Goal: Information Seeking & Learning: Learn about a topic

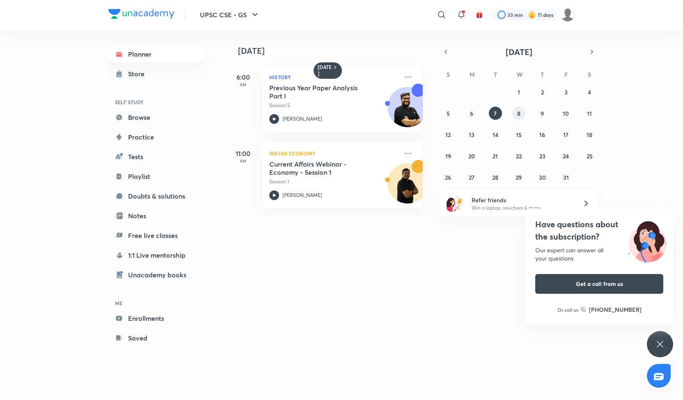
click at [517, 111] on abbr "8" at bounding box center [518, 114] width 3 height 8
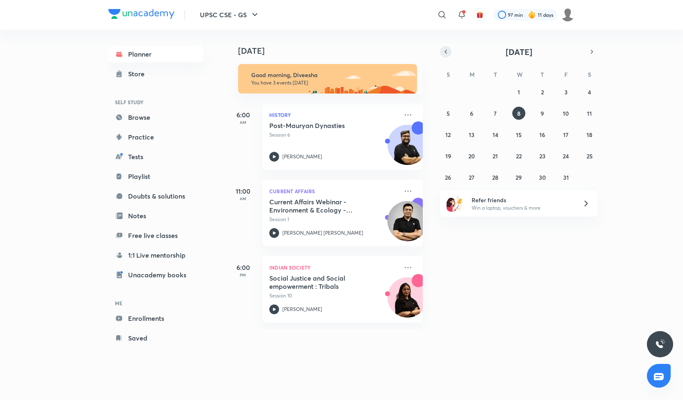
click at [448, 51] on icon "button" at bounding box center [445, 51] width 7 height 7
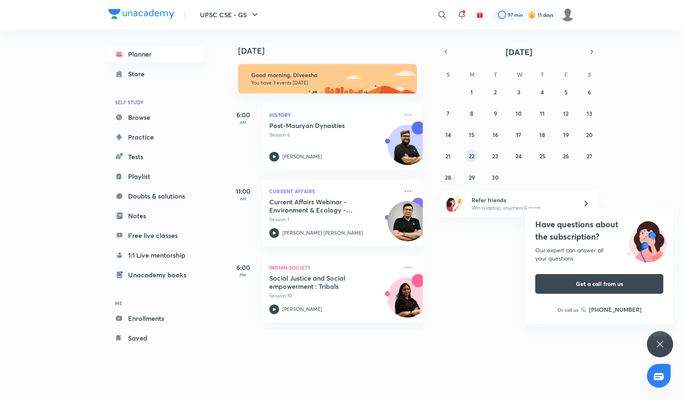
click at [472, 154] on abbr "22" at bounding box center [471, 156] width 6 height 8
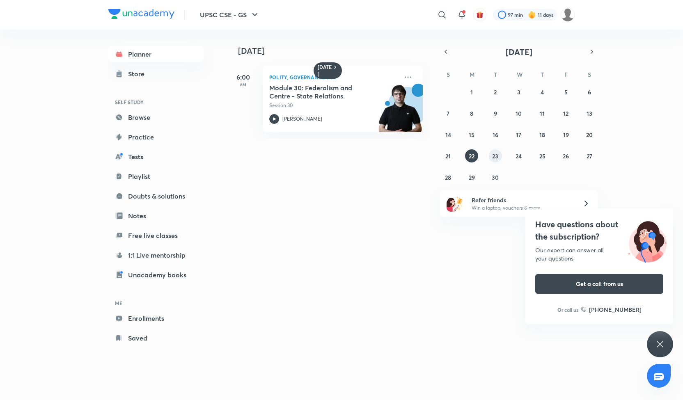
click at [494, 154] on abbr "23" at bounding box center [495, 156] width 6 height 8
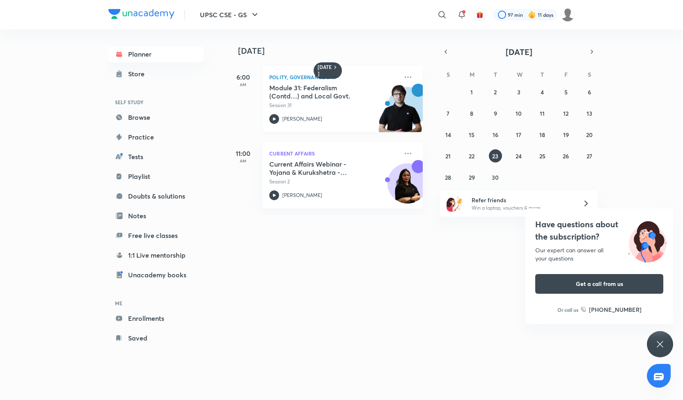
click at [276, 119] on icon at bounding box center [274, 119] width 10 height 10
